Goal: Task Accomplishment & Management: Manage account settings

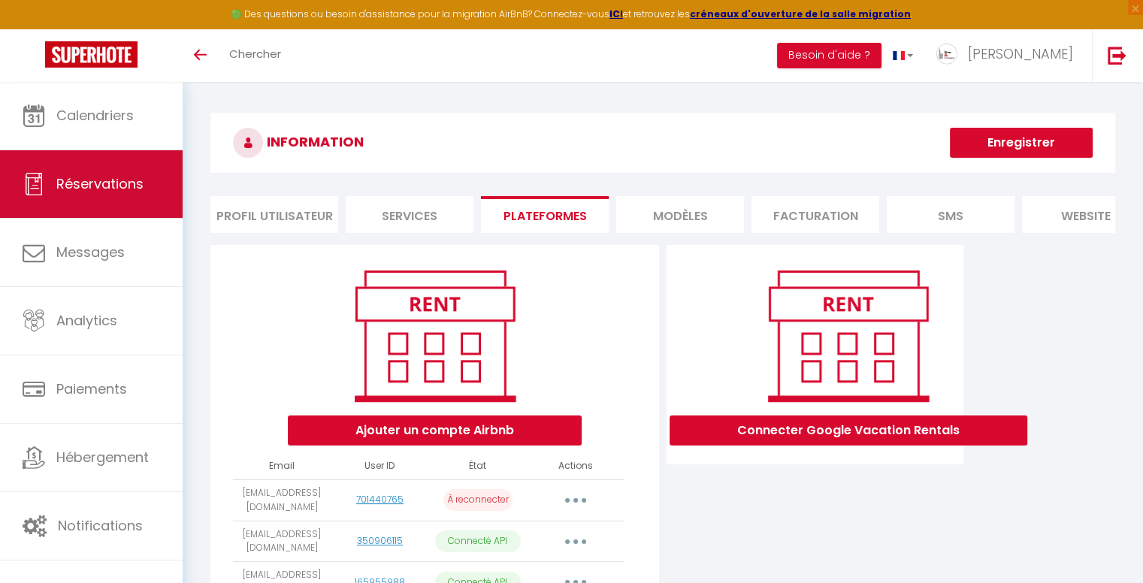
click at [102, 193] on link "Réservations" at bounding box center [91, 184] width 183 height 68
select select "not_cancelled"
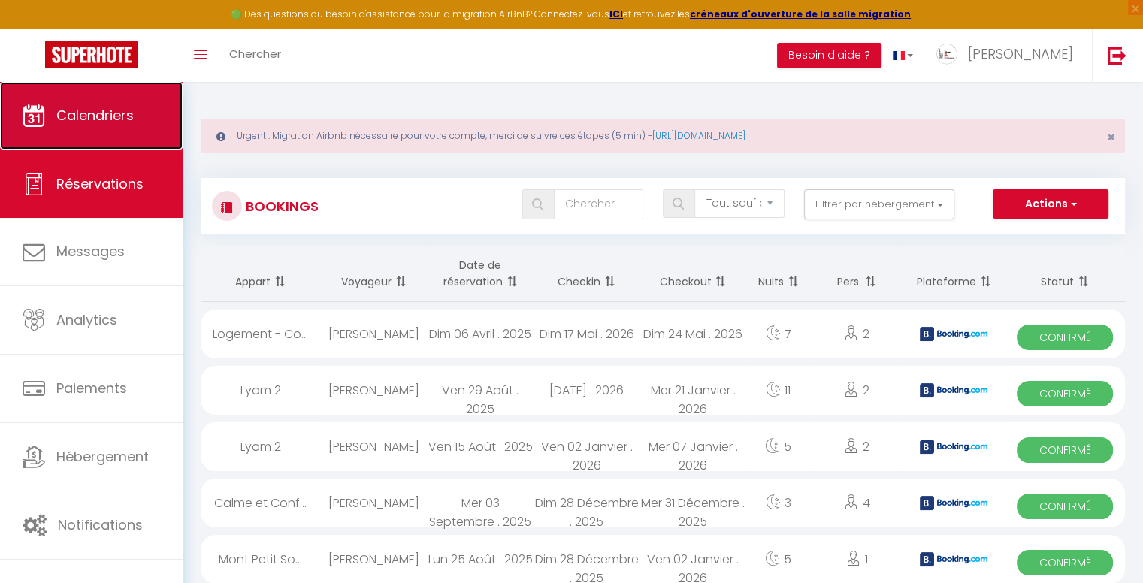
click at [86, 120] on span "Calendriers" at bounding box center [94, 115] width 77 height 19
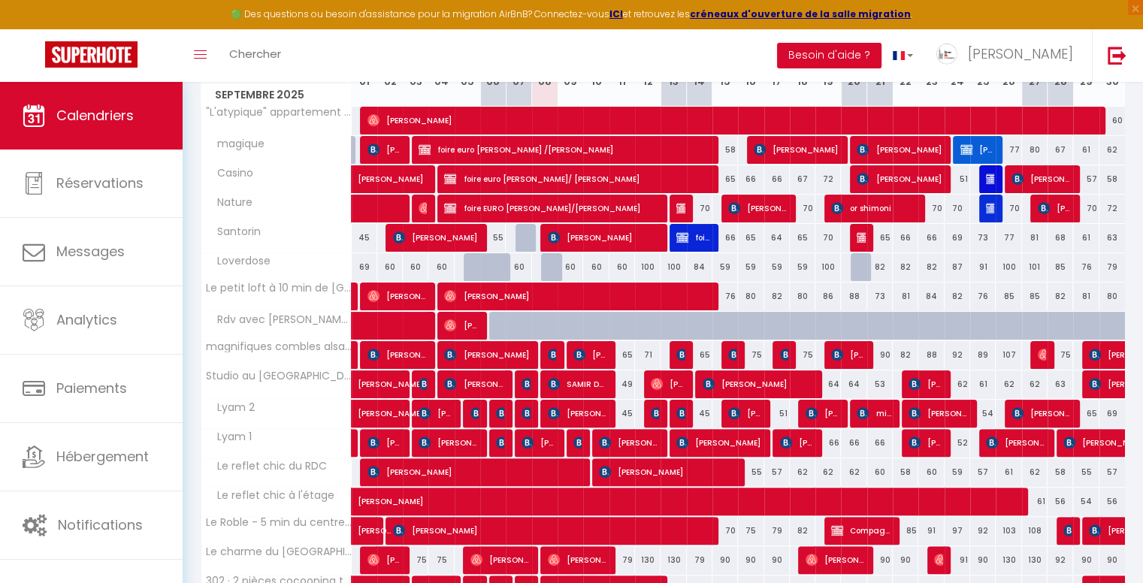
scroll to position [301, 0]
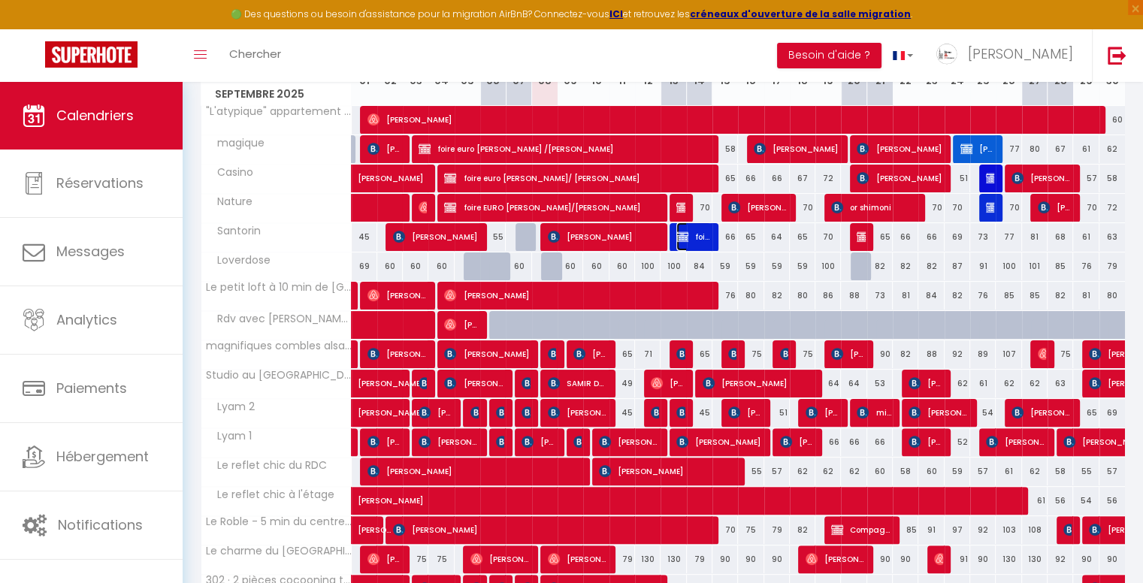
click at [703, 238] on span "foire euro [PERSON_NAME]/[PERSON_NAME]" at bounding box center [694, 237] width 34 height 29
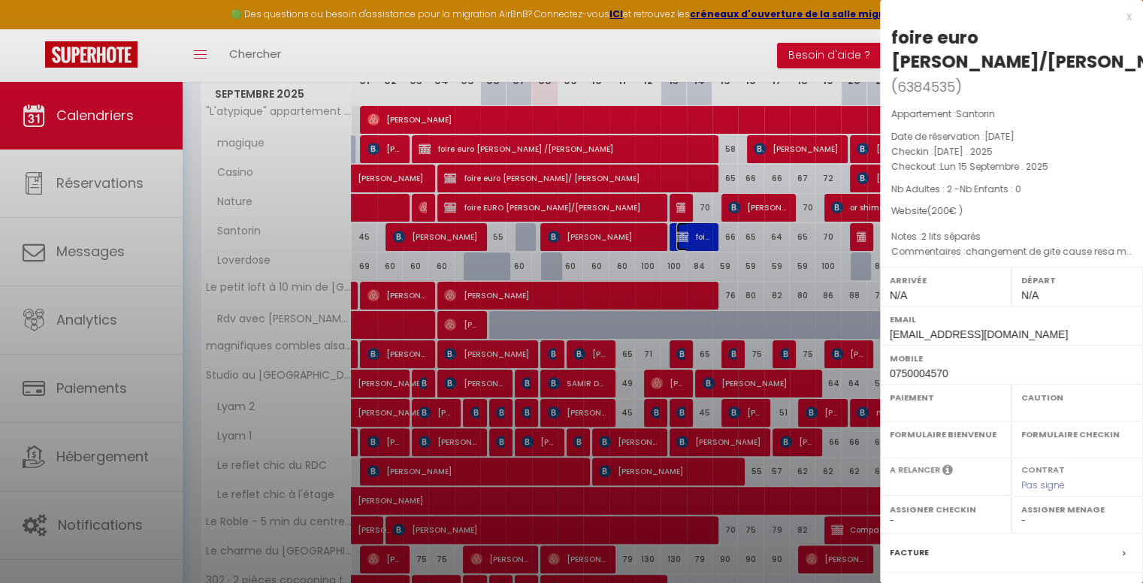
select select "OK"
select select "KO"
select select "0"
select select "1"
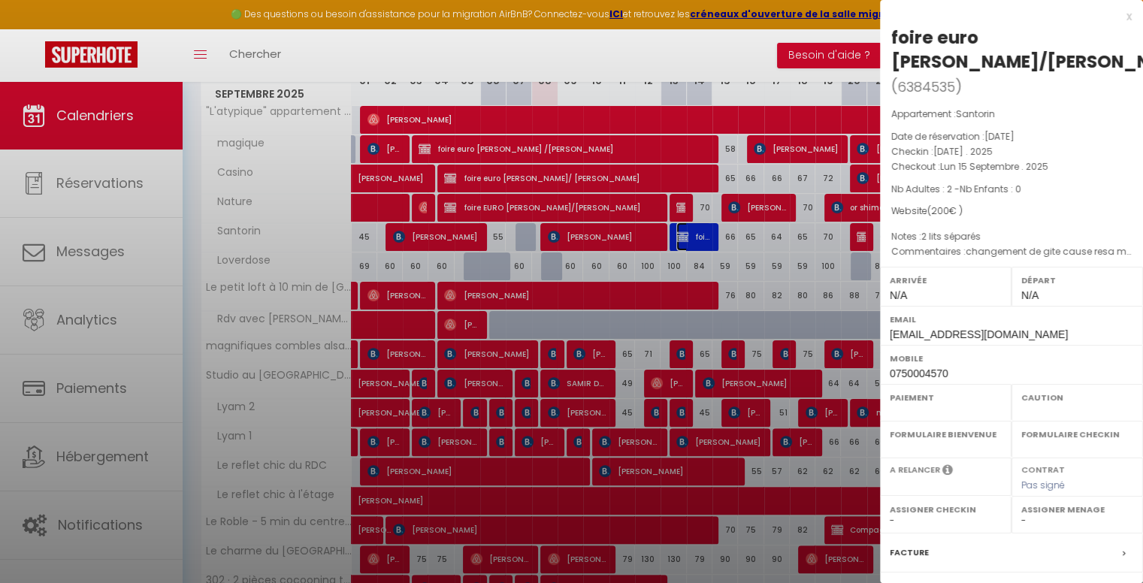
select select
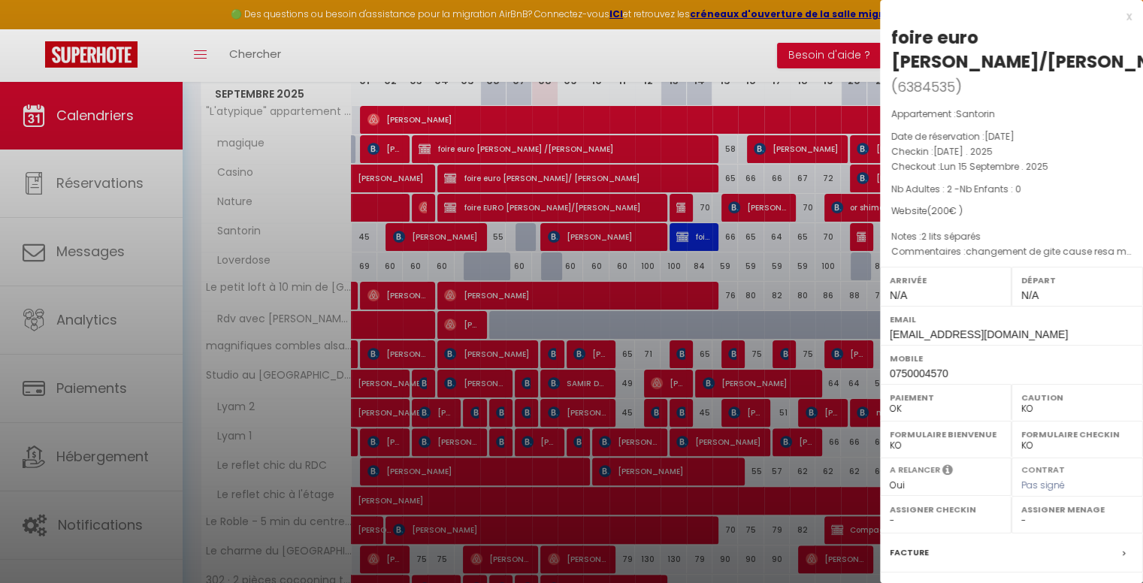
click at [1116, 16] on div "x" at bounding box center [1006, 17] width 252 height 18
